Goal: Understand process/instructions

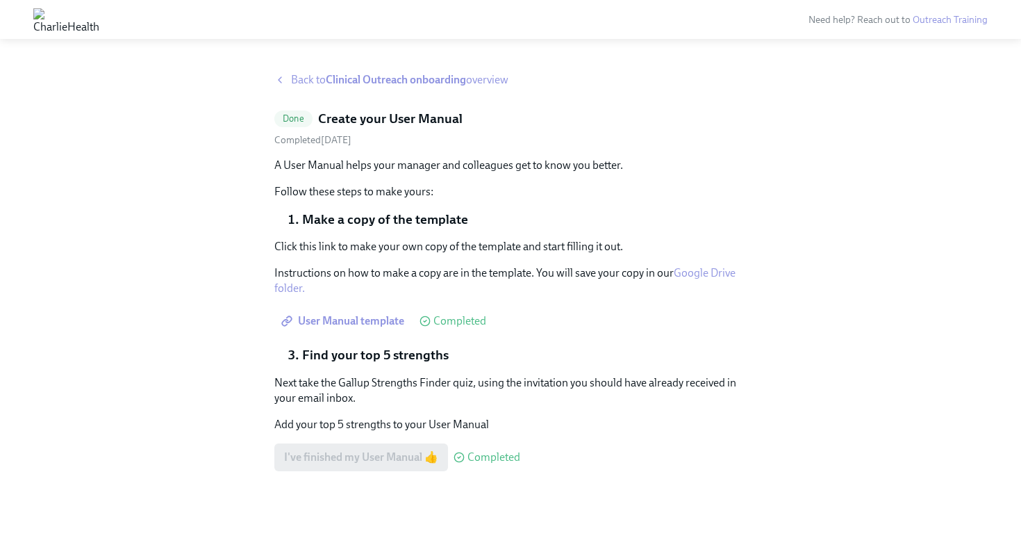
click at [279, 81] on icon at bounding box center [280, 80] width 3 height 6
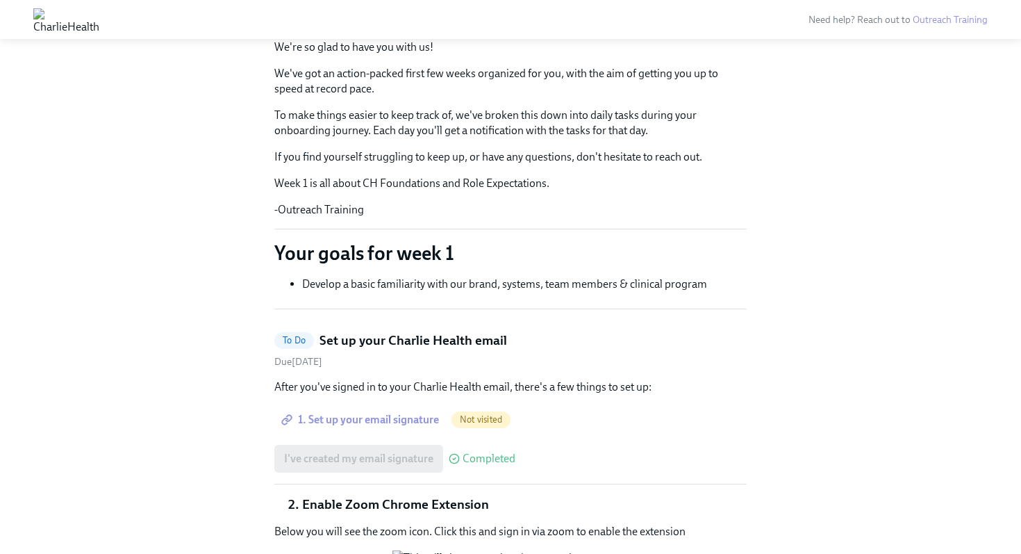
scroll to position [163, 0]
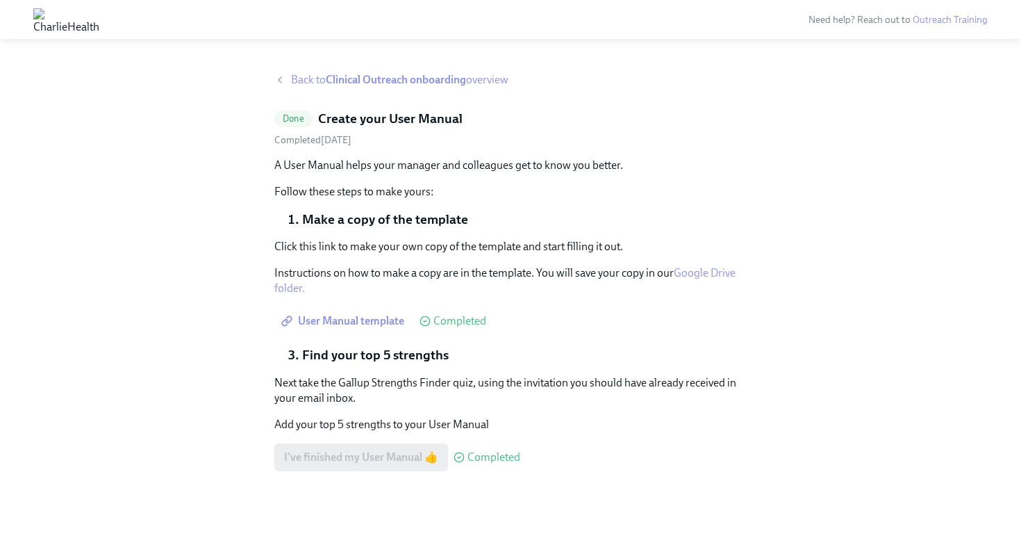
click at [424, 78] on strong "Clinical Outreach onboarding" at bounding box center [396, 79] width 140 height 13
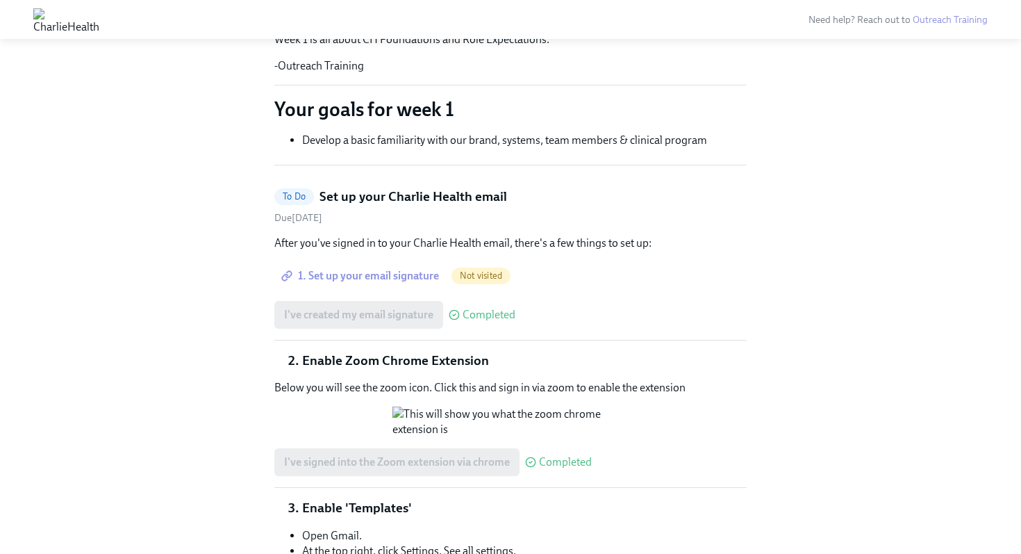
scroll to position [312, 0]
click at [374, 274] on span "1. Set up your email signature" at bounding box center [361, 277] width 155 height 14
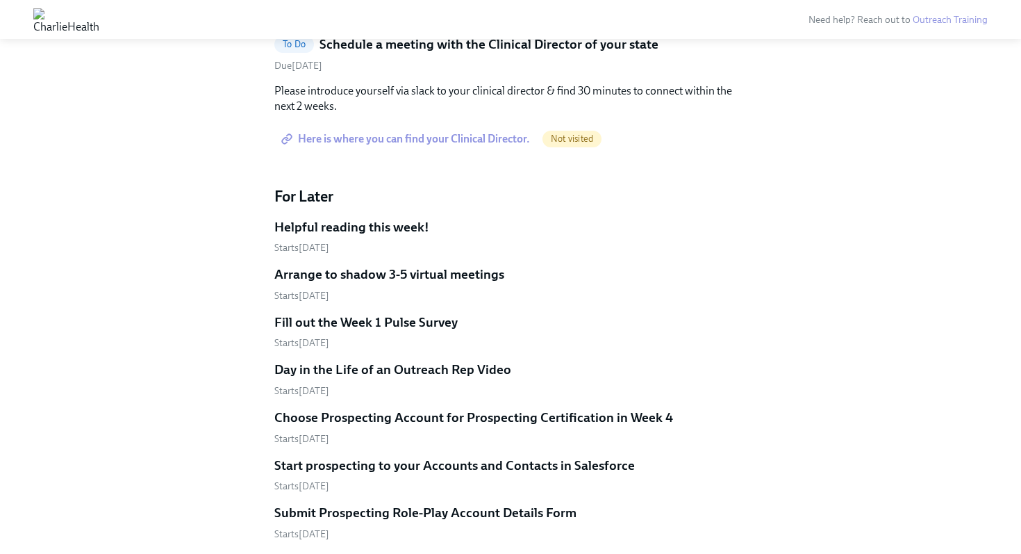
scroll to position [466, 0]
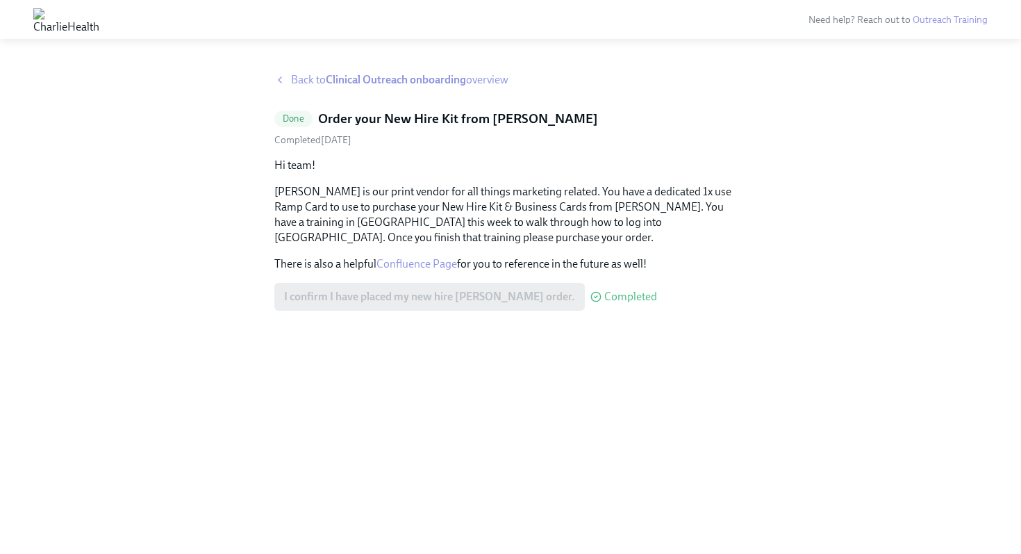
click at [287, 78] on div "Back to Clinical Outreach onboarding overview" at bounding box center [510, 79] width 472 height 15
